Goal: Obtain resource: Obtain resource

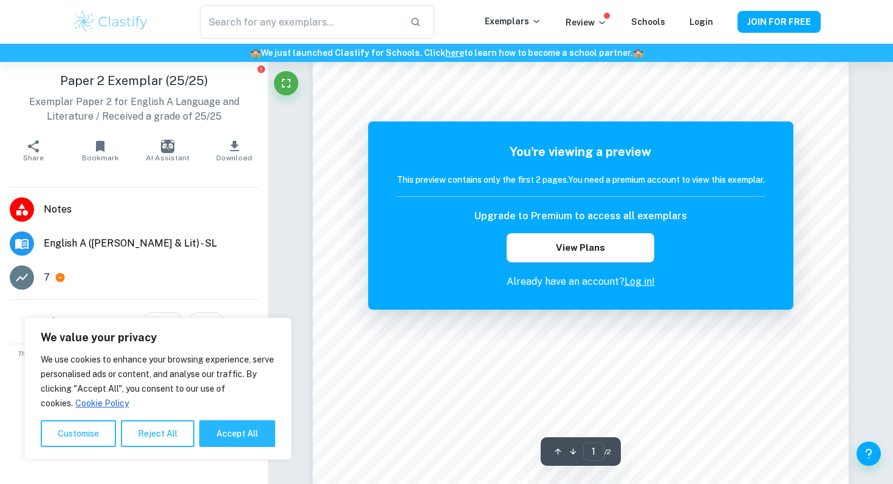
scroll to position [88, 0]
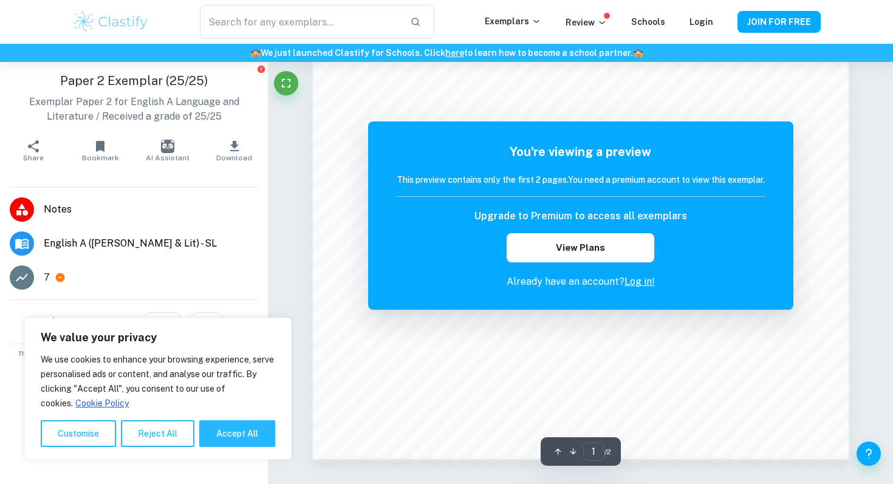
scroll to position [1195, 0]
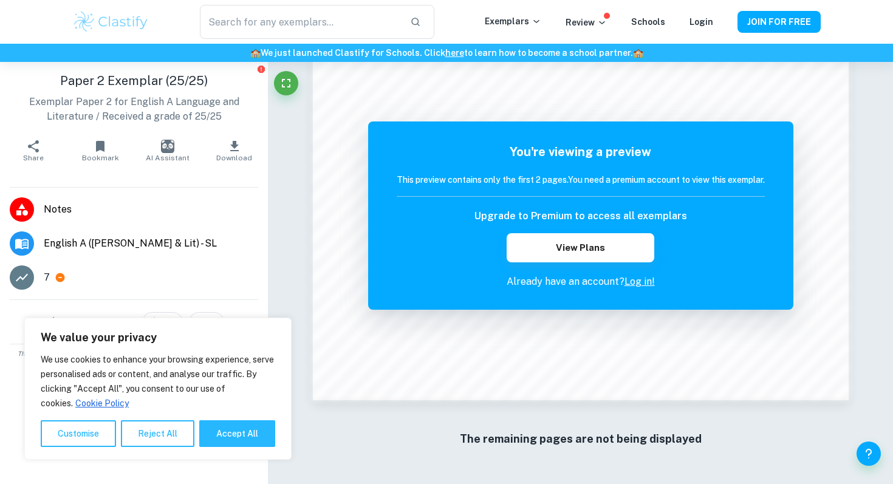
click at [644, 281] on link "Log in!" at bounding box center [640, 282] width 30 height 12
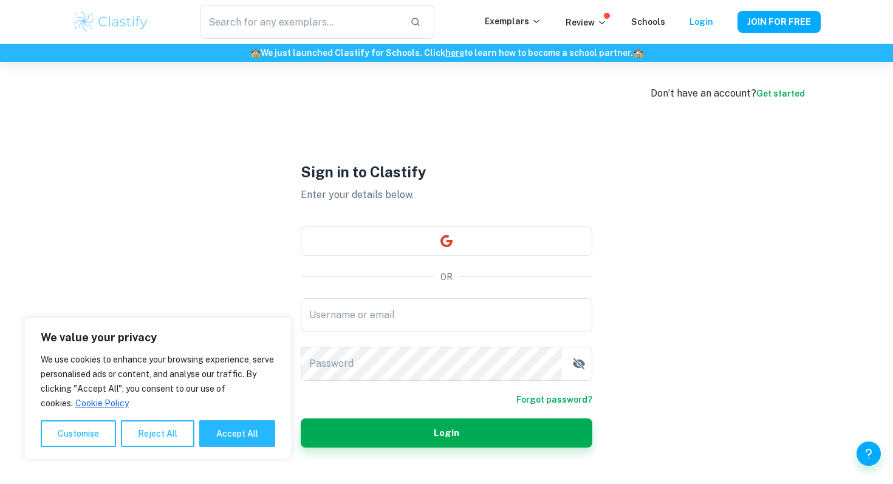
scroll to position [62, 0]
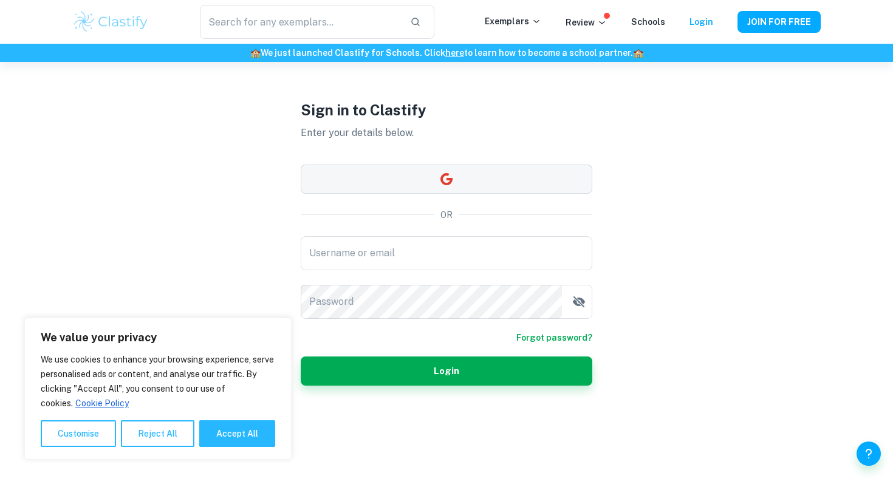
click at [483, 173] on button "button" at bounding box center [447, 179] width 292 height 29
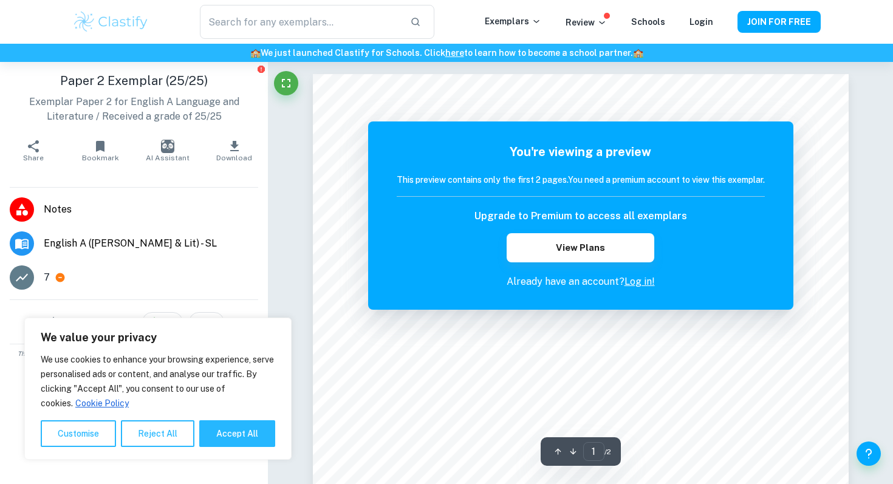
click at [546, 284] on p "Already have an account? Log in!" at bounding box center [581, 282] width 368 height 15
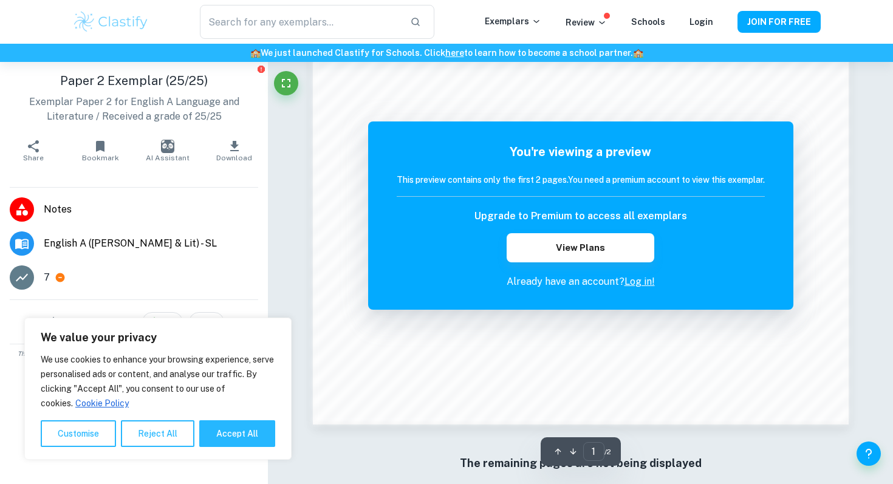
scroll to position [1195, 0]
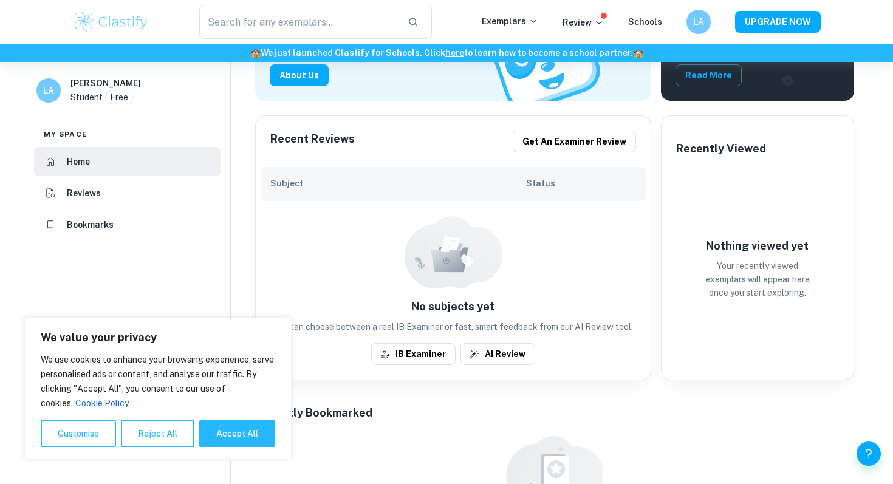
scroll to position [419, 0]
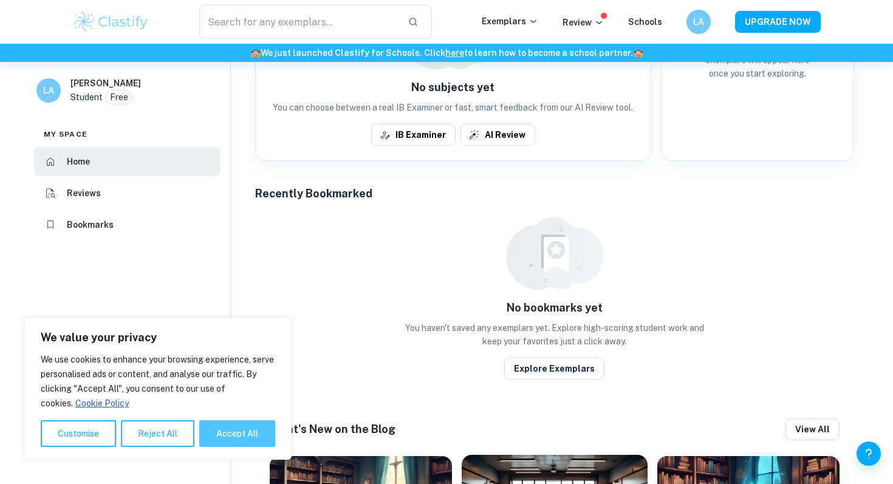
click at [232, 437] on button "Accept All" at bounding box center [237, 434] width 76 height 27
checkbox input "true"
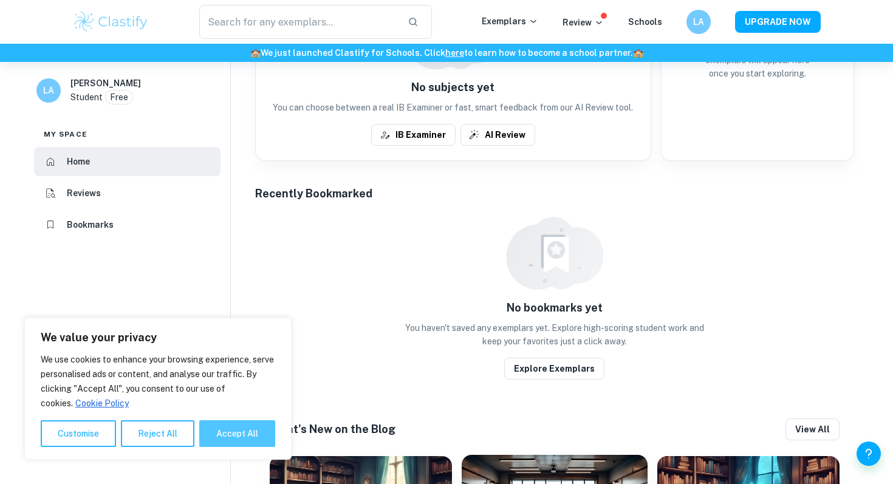
checkbox input "true"
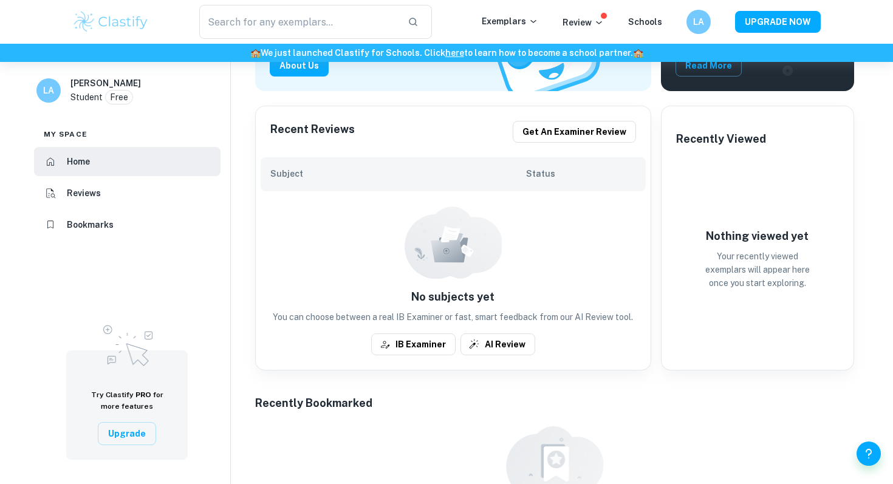
scroll to position [0, 0]
